Goal: Information Seeking & Learning: Learn about a topic

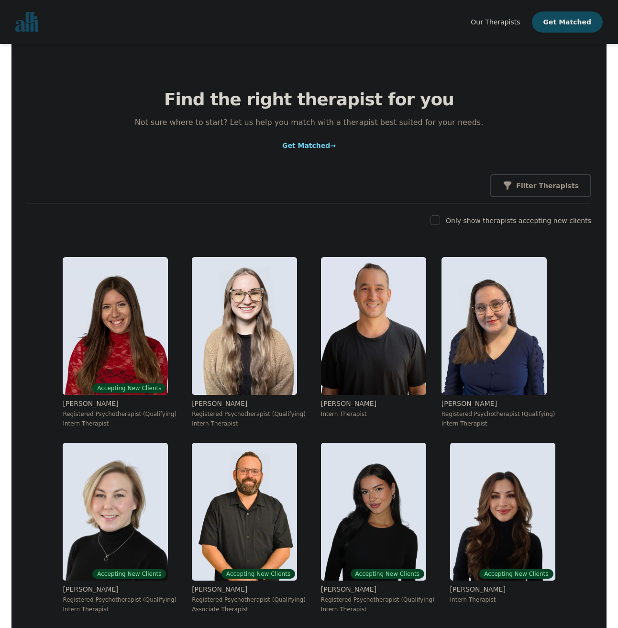
scroll to position [3512, 0]
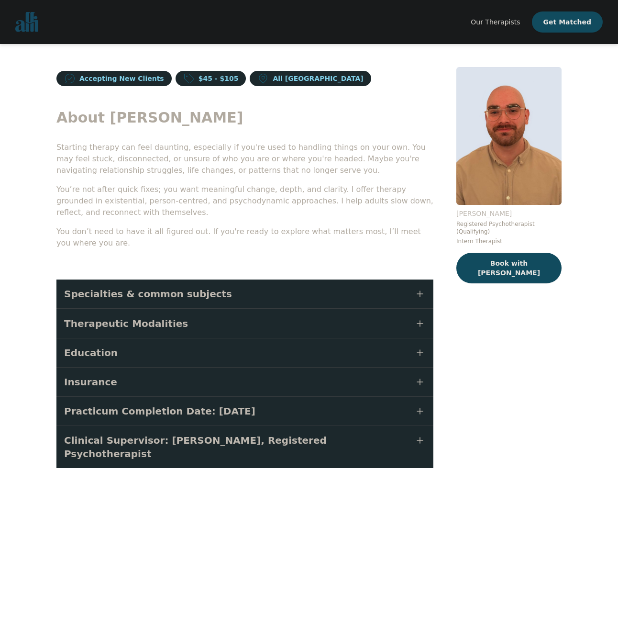
click at [295, 308] on button "Specialties & common subjects" at bounding box center [244, 293] width 377 height 29
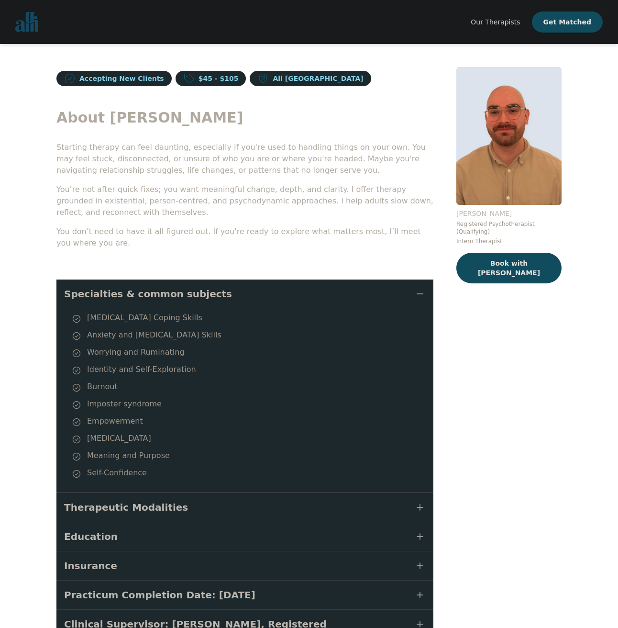
click at [295, 308] on button "Specialties & common subjects" at bounding box center [244, 293] width 377 height 29
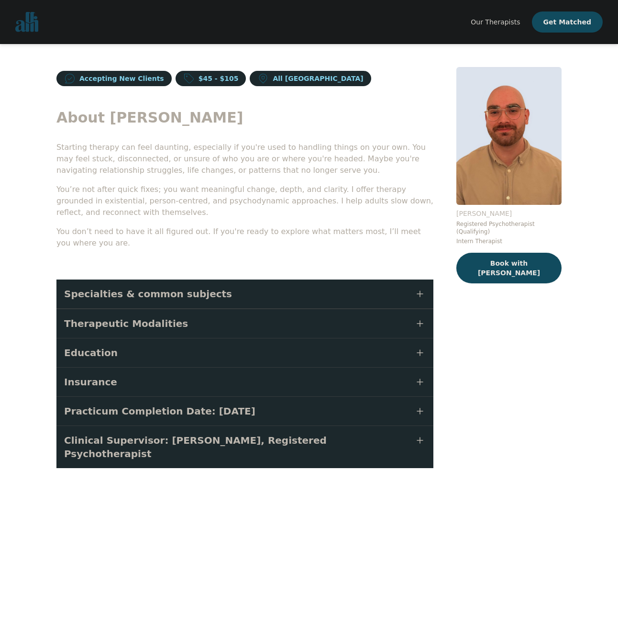
click at [253, 338] on button "Therapeutic Modalities" at bounding box center [244, 323] width 377 height 29
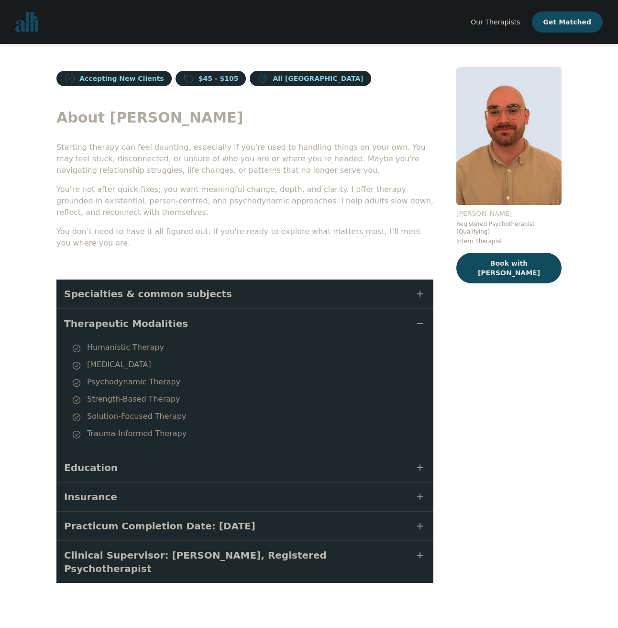
click at [253, 338] on button "Therapeutic Modalities" at bounding box center [244, 323] width 377 height 29
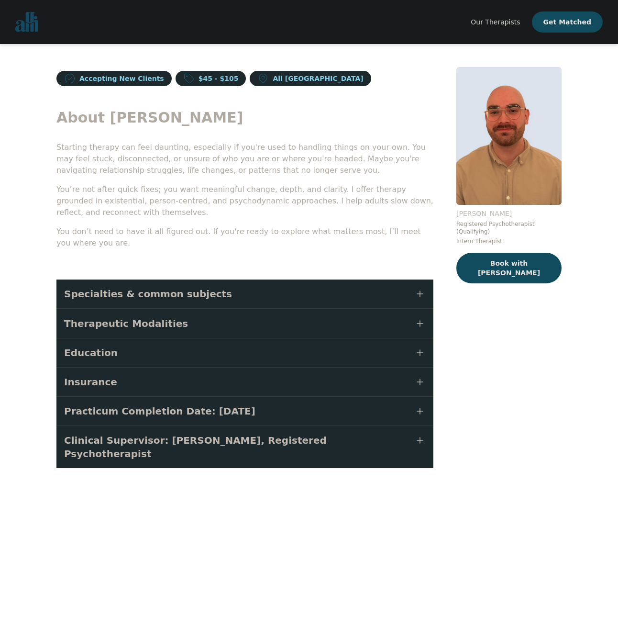
click at [245, 367] on button "Education" at bounding box center [244, 352] width 377 height 29
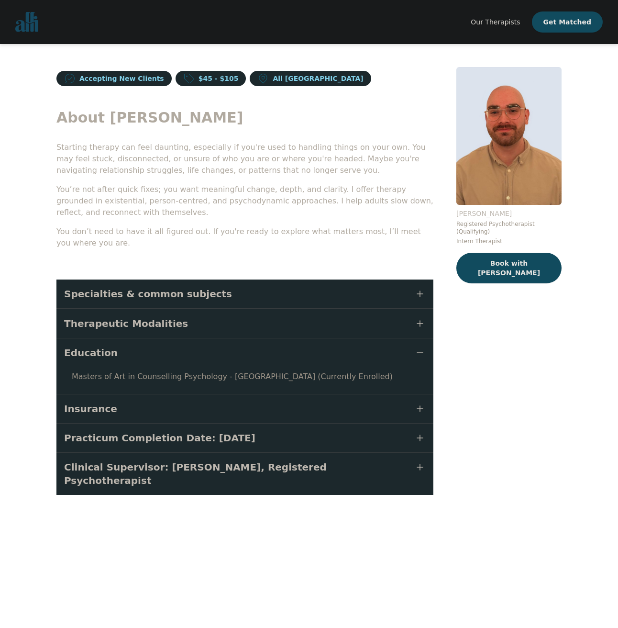
click at [245, 367] on button "Education" at bounding box center [244, 352] width 377 height 29
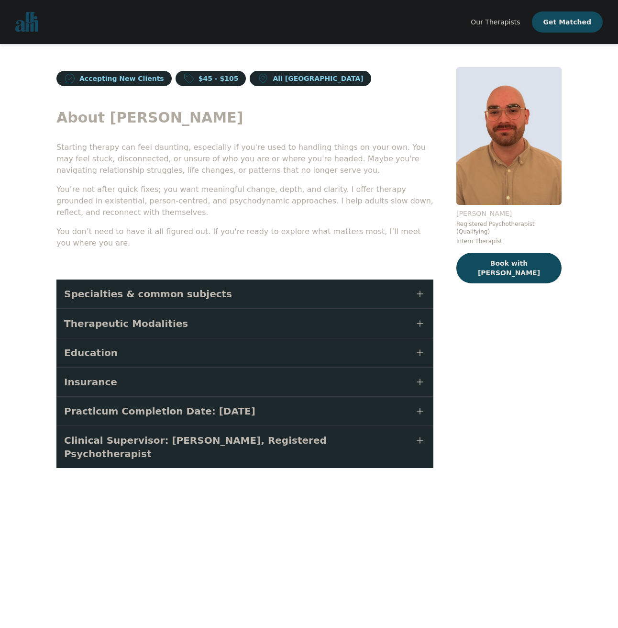
click at [255, 308] on button "Specialties & common subjects" at bounding box center [244, 293] width 377 height 29
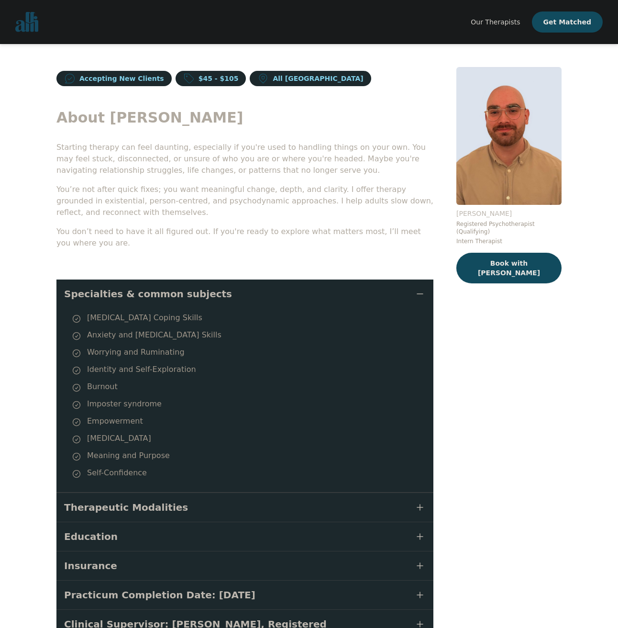
click at [255, 308] on button "Specialties & common subjects" at bounding box center [244, 293] width 377 height 29
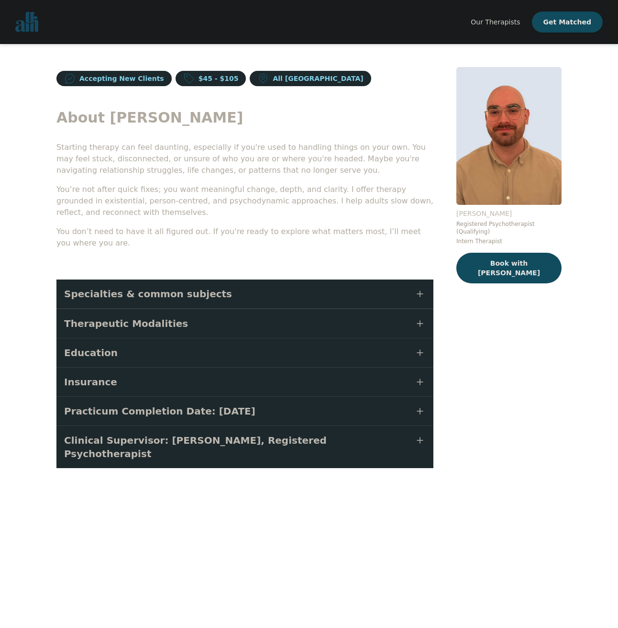
click at [253, 338] on button "Therapeutic Modalities" at bounding box center [244, 323] width 377 height 29
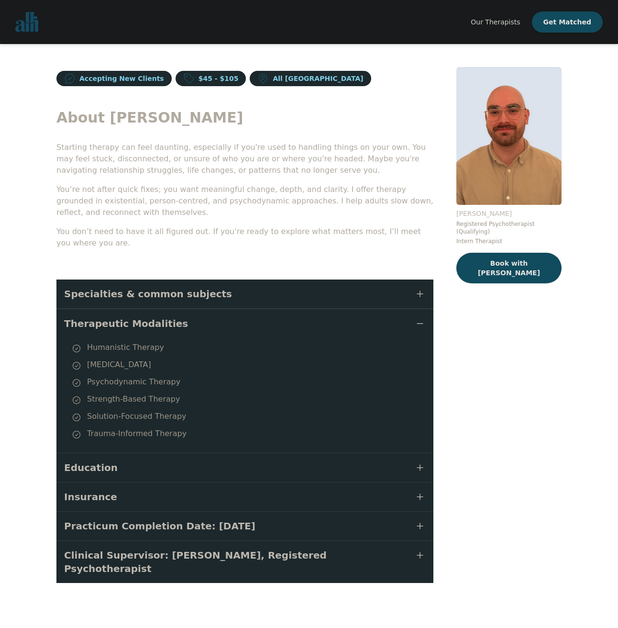
click at [257, 338] on button "Therapeutic Modalities" at bounding box center [244, 323] width 377 height 29
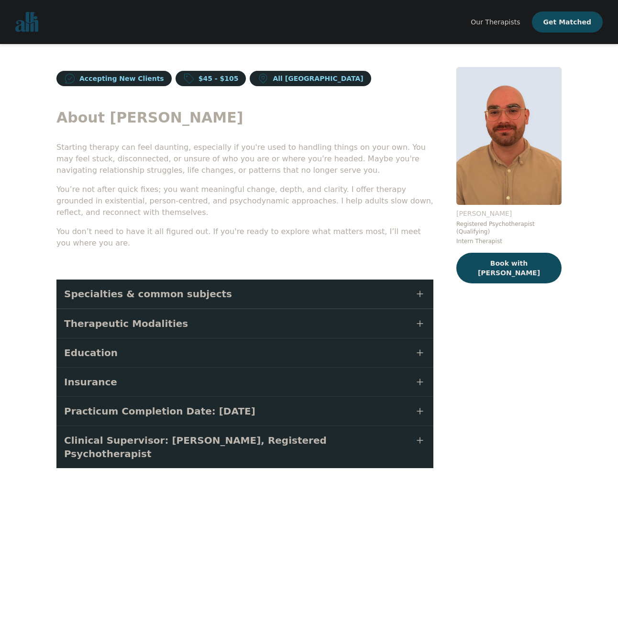
click at [248, 338] on button "Therapeutic Modalities" at bounding box center [244, 323] width 377 height 29
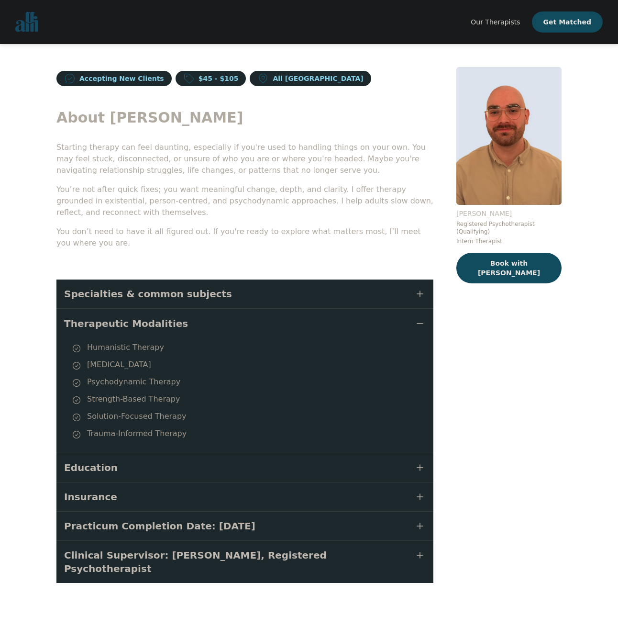
click at [249, 338] on button "Therapeutic Modalities" at bounding box center [244, 323] width 377 height 29
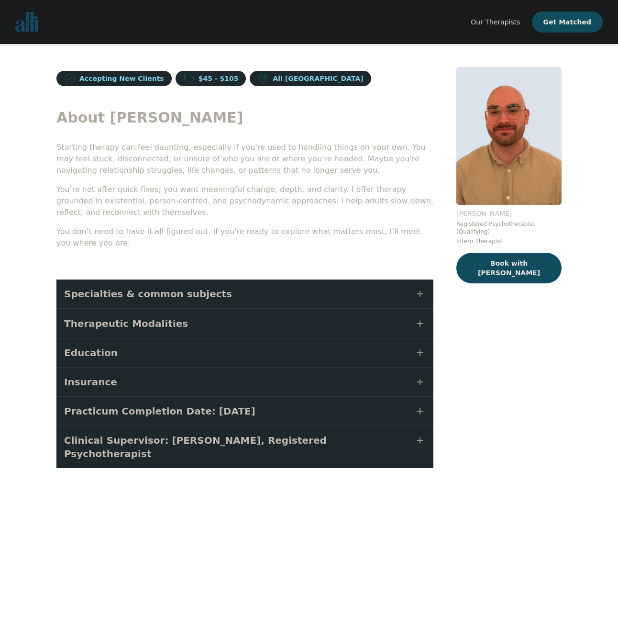
click at [238, 308] on button "Specialties & common subjects" at bounding box center [244, 293] width 377 height 29
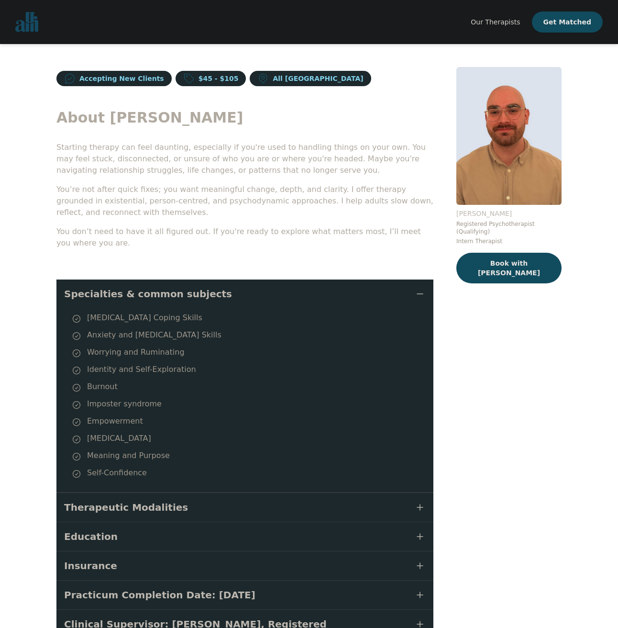
click at [238, 308] on button "Specialties & common subjects" at bounding box center [244, 293] width 377 height 29
